Goal: Browse casually: Explore the website without a specific task or goal

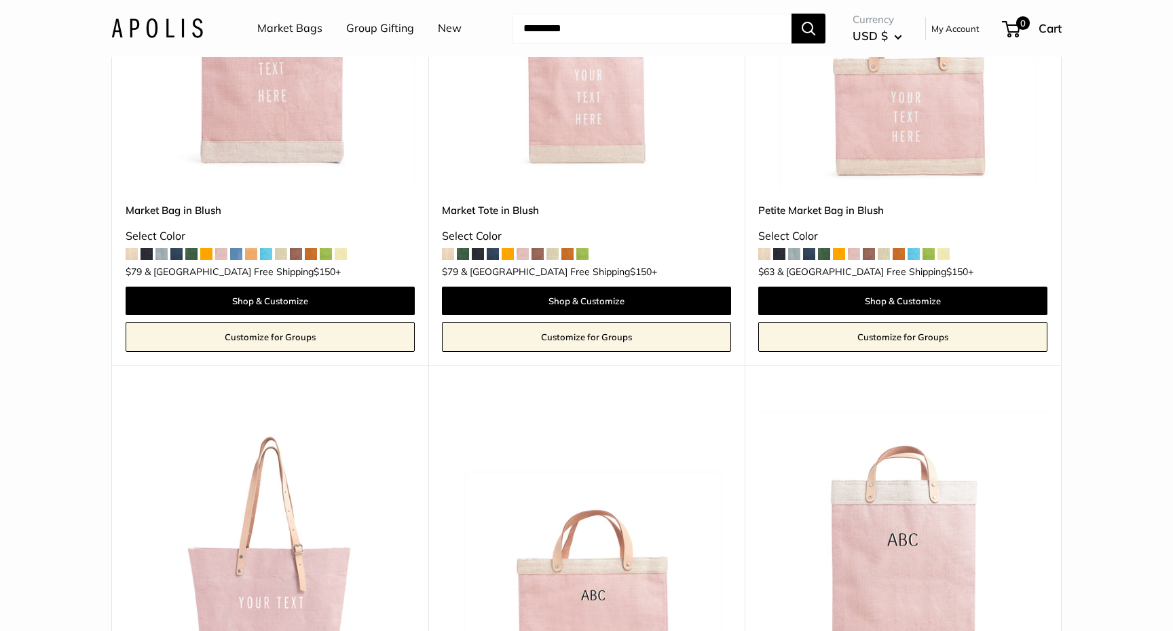
scroll to position [94, 0]
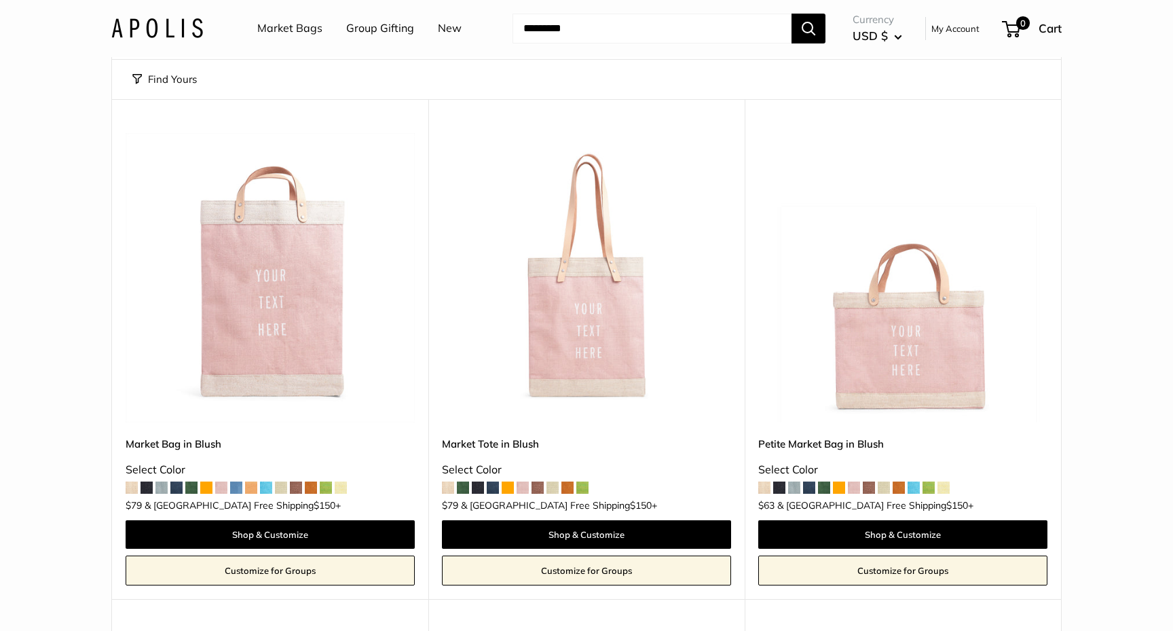
click at [0, 0] on img at bounding box center [0, 0] width 0 height 0
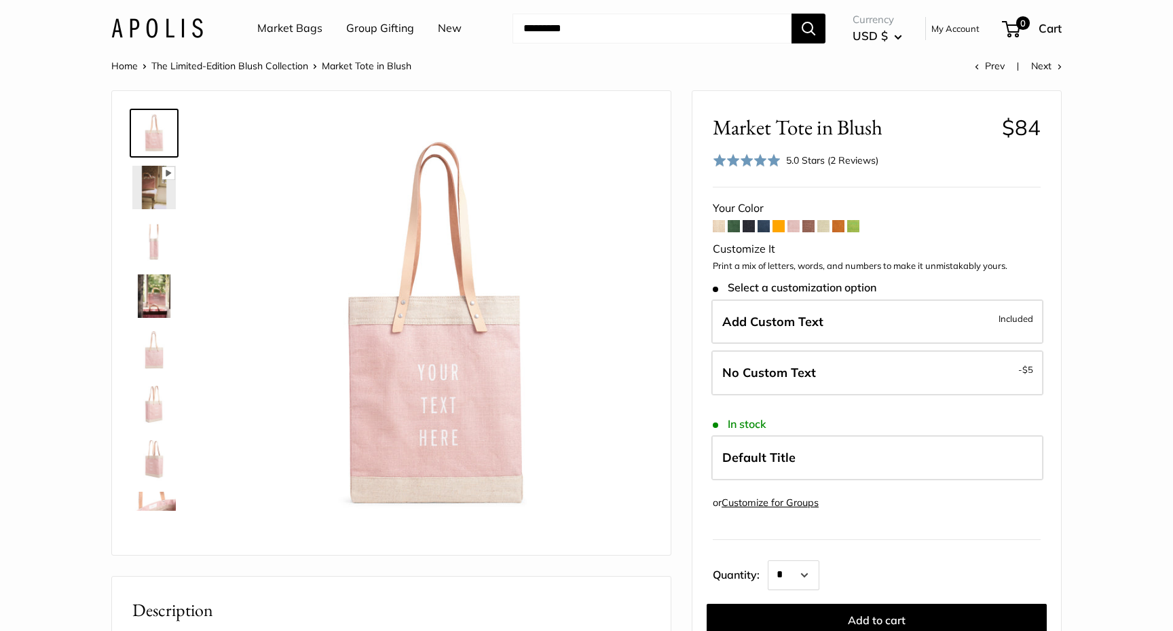
click at [157, 193] on img at bounding box center [153, 187] width 43 height 43
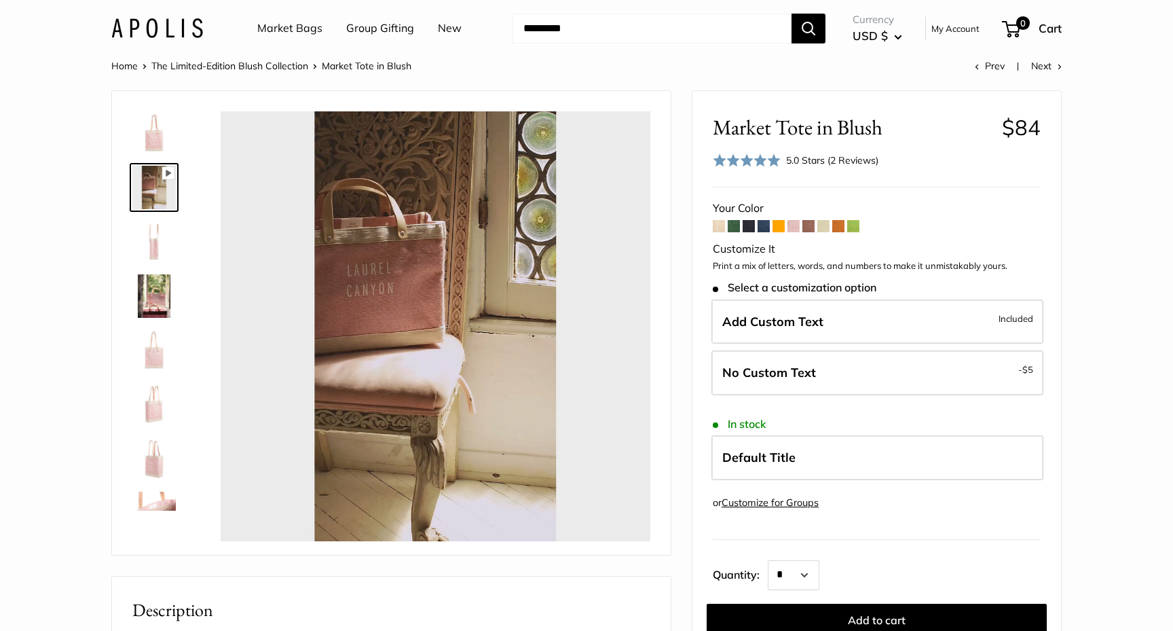
click at [165, 236] on img at bounding box center [153, 241] width 43 height 43
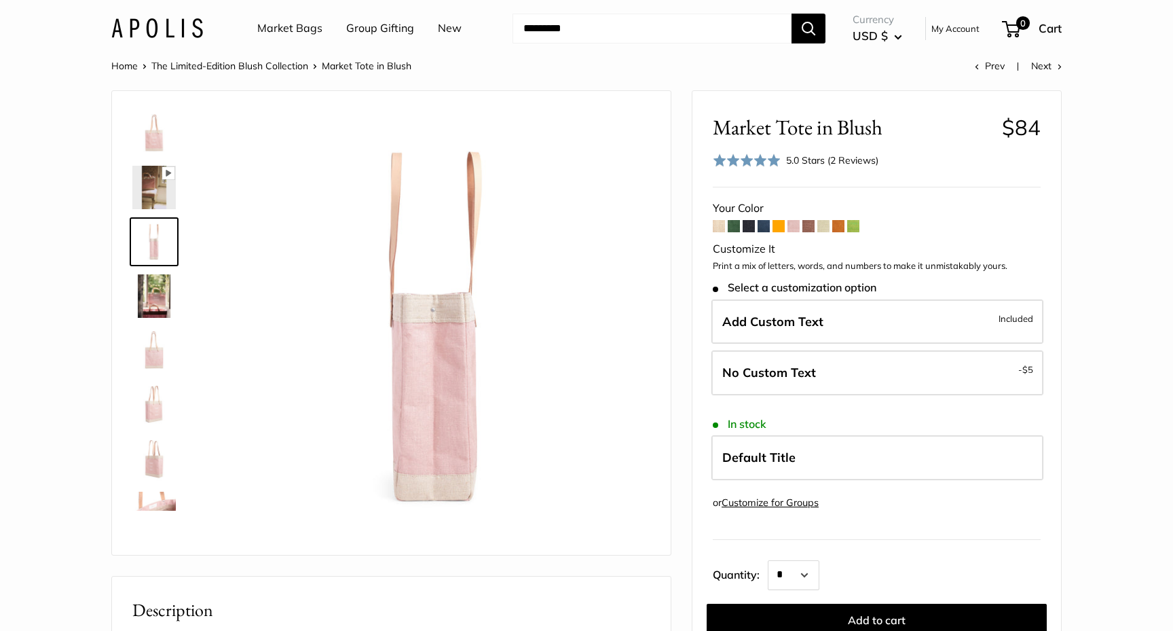
type input "*****"
click at [153, 314] on img at bounding box center [153, 295] width 43 height 43
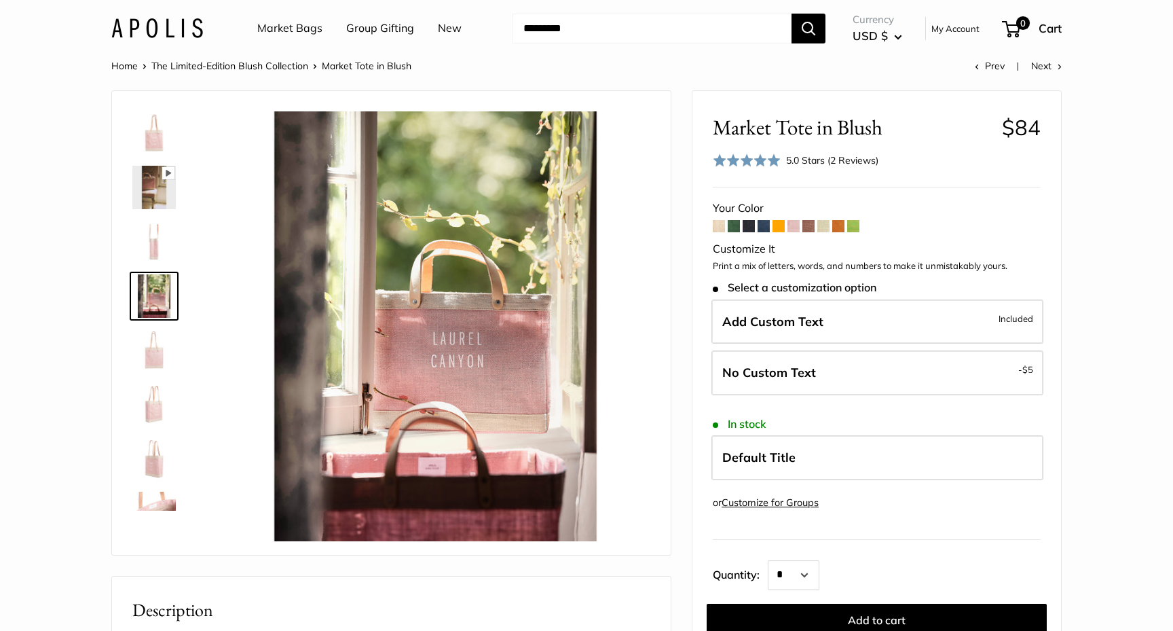
click at [159, 346] on img at bounding box center [153, 350] width 43 height 43
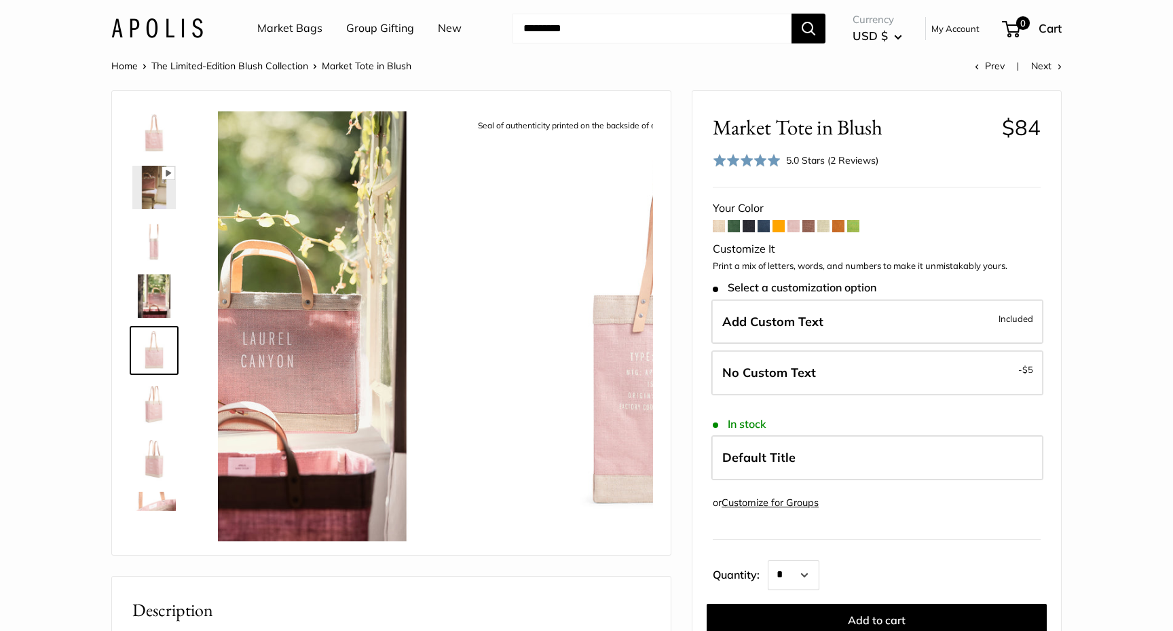
scroll to position [42, 0]
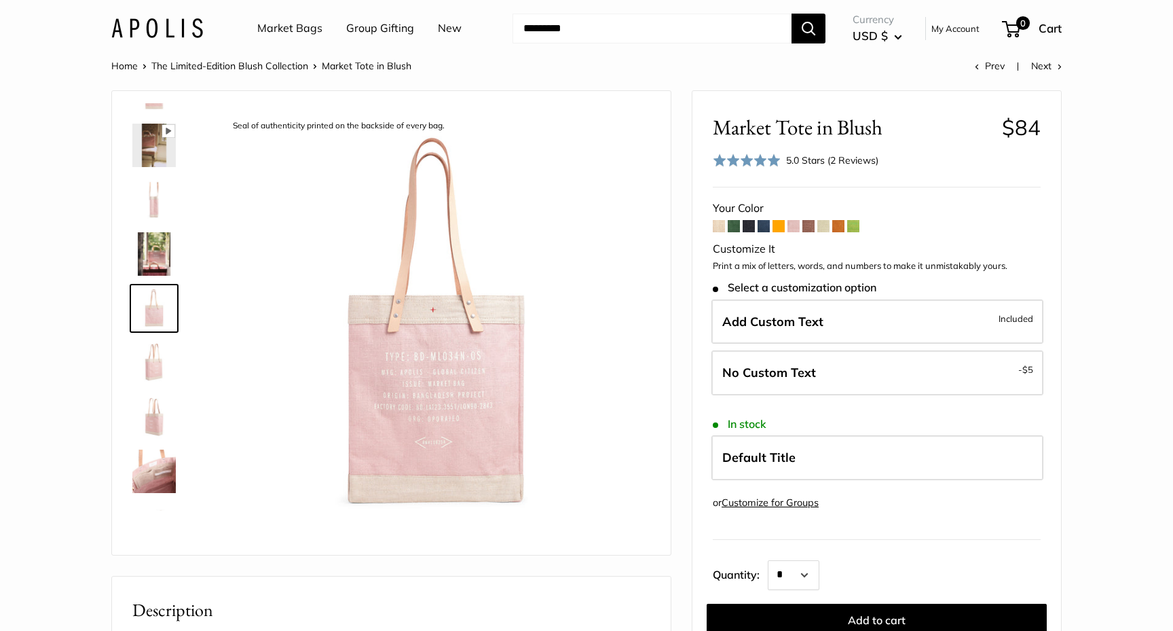
click at [158, 365] on img at bounding box center [153, 362] width 43 height 43
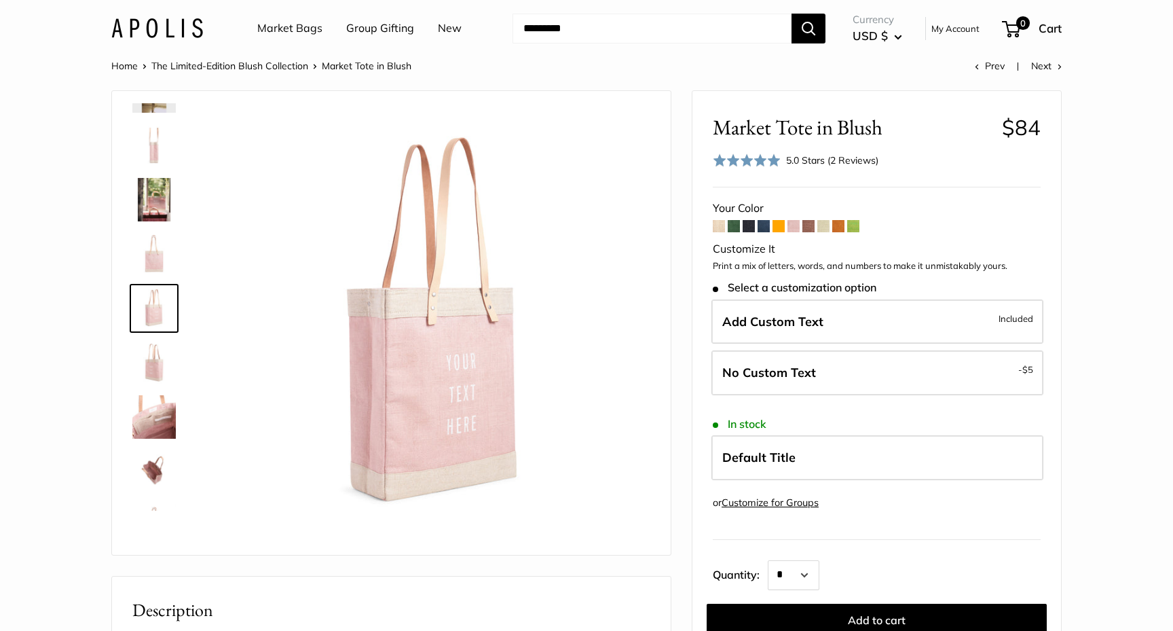
click at [158, 379] on img at bounding box center [153, 362] width 43 height 43
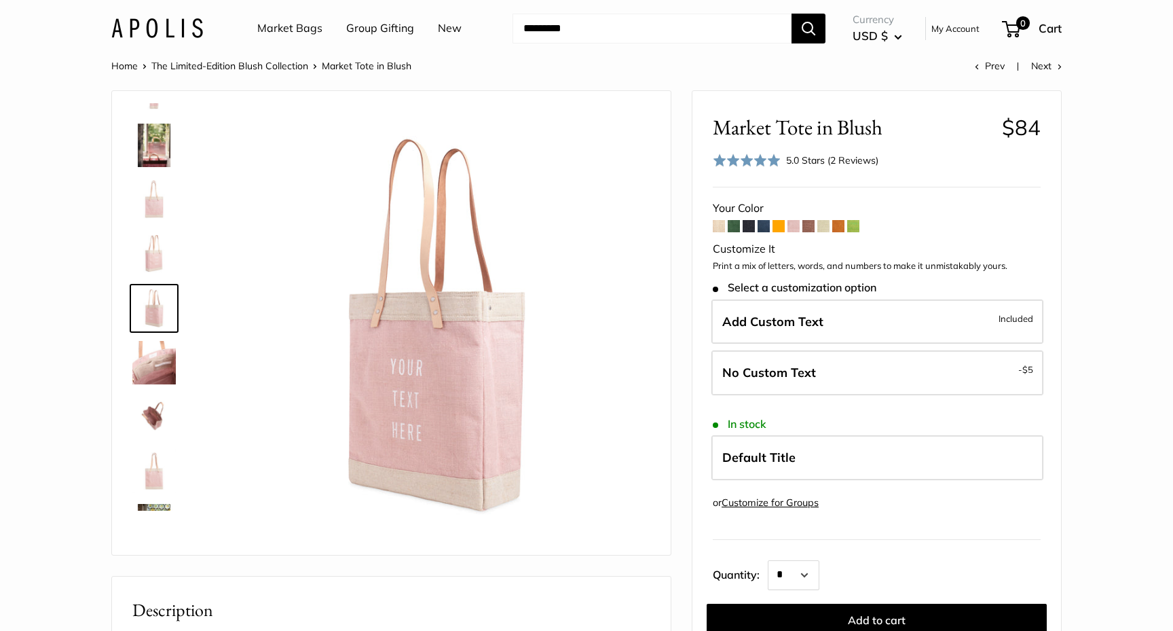
click at [158, 386] on div at bounding box center [159, 306] width 65 height 407
click at [158, 379] on img at bounding box center [153, 362] width 43 height 43
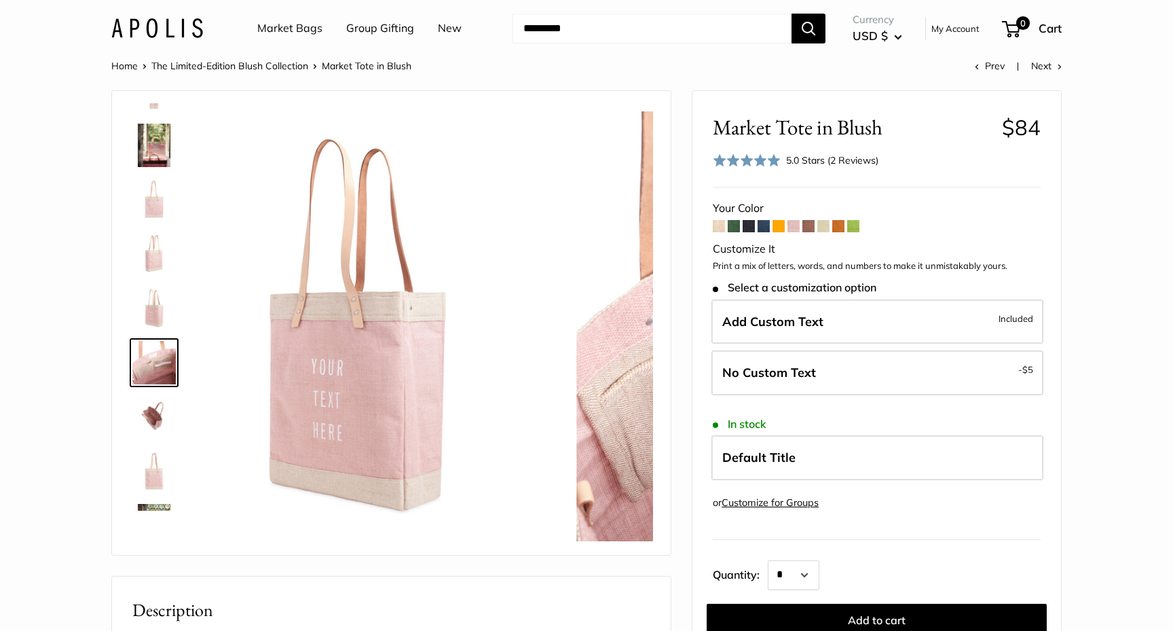
scroll to position [196, 0]
